Goal: Find contact information: Obtain details needed to contact an individual or organization

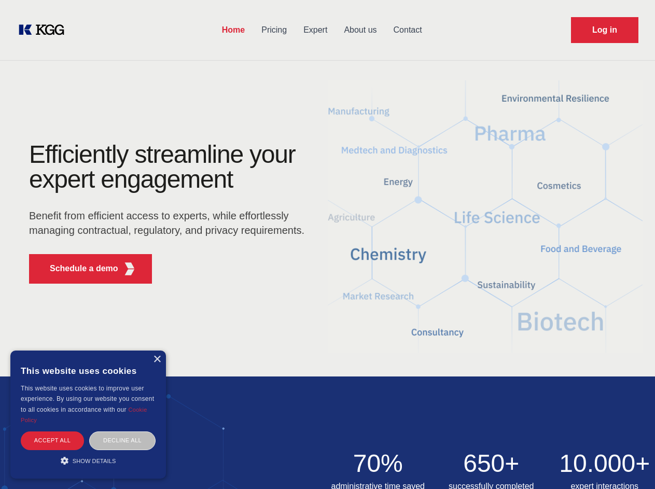
click at [327, 244] on div "Efficiently streamline your expert engagement Benefit from efficient access to …" at bounding box center [169, 217] width 315 height 150
click at [78, 269] on p "Schedule a demo" at bounding box center [84, 269] width 68 height 12
click at [157, 360] on div "× This website uses cookies This website uses cookies to improve user experienc…" at bounding box center [88, 415] width 156 height 128
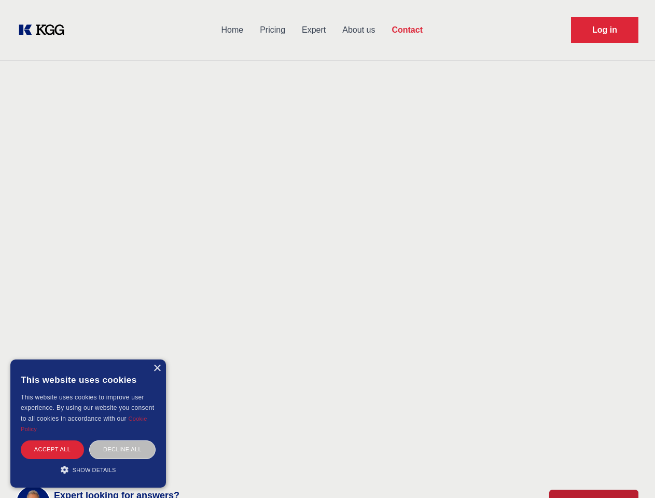
click at [52, 441] on div "Accept all" at bounding box center [52, 450] width 63 height 18
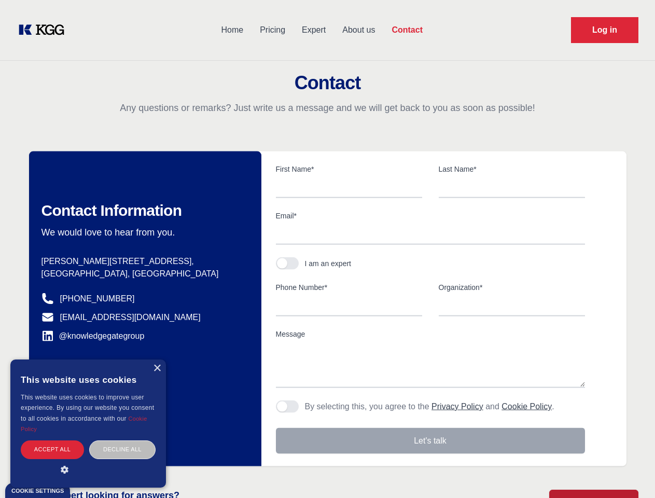
click at [122, 441] on div "Contact Information We would love to hear from you. Postal address [PERSON_NAME…" at bounding box center [145, 309] width 232 height 315
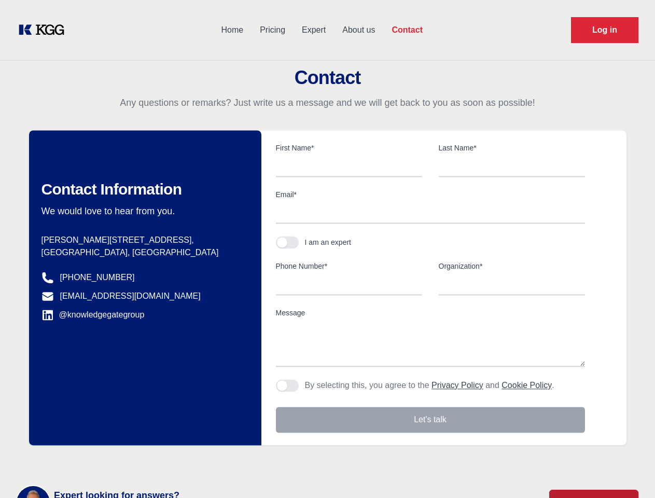
click at [88, 461] on main "Contact Any questions or remarks? Just write us a message and we will get back …" at bounding box center [327, 270] width 655 height 540
